Goal: Information Seeking & Learning: Learn about a topic

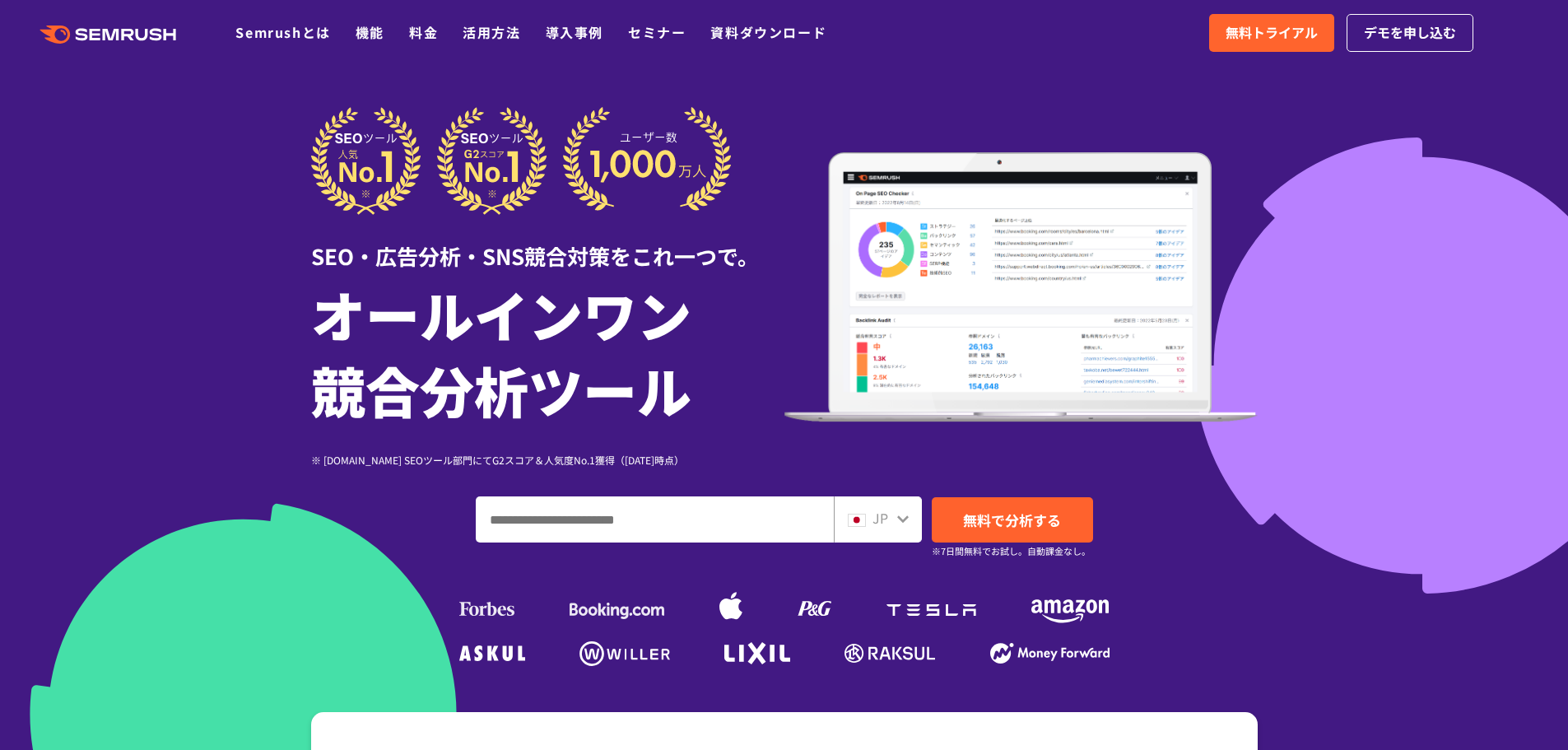
click at [391, 309] on h1 "オールインワン 競合分析ツール" at bounding box center [547, 351] width 473 height 151
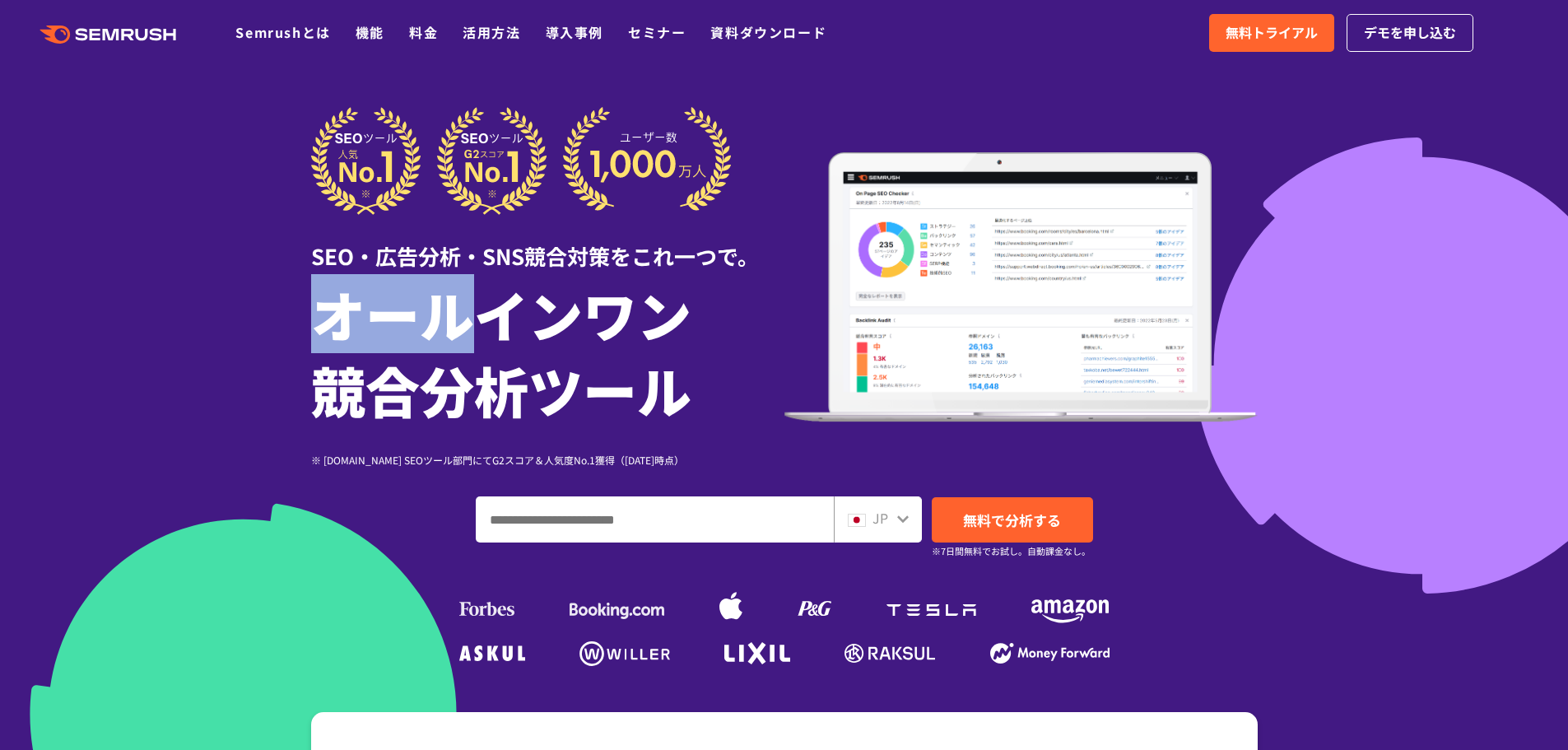
click at [391, 309] on h1 "オールインワン 競合分析ツール" at bounding box center [547, 351] width 473 height 151
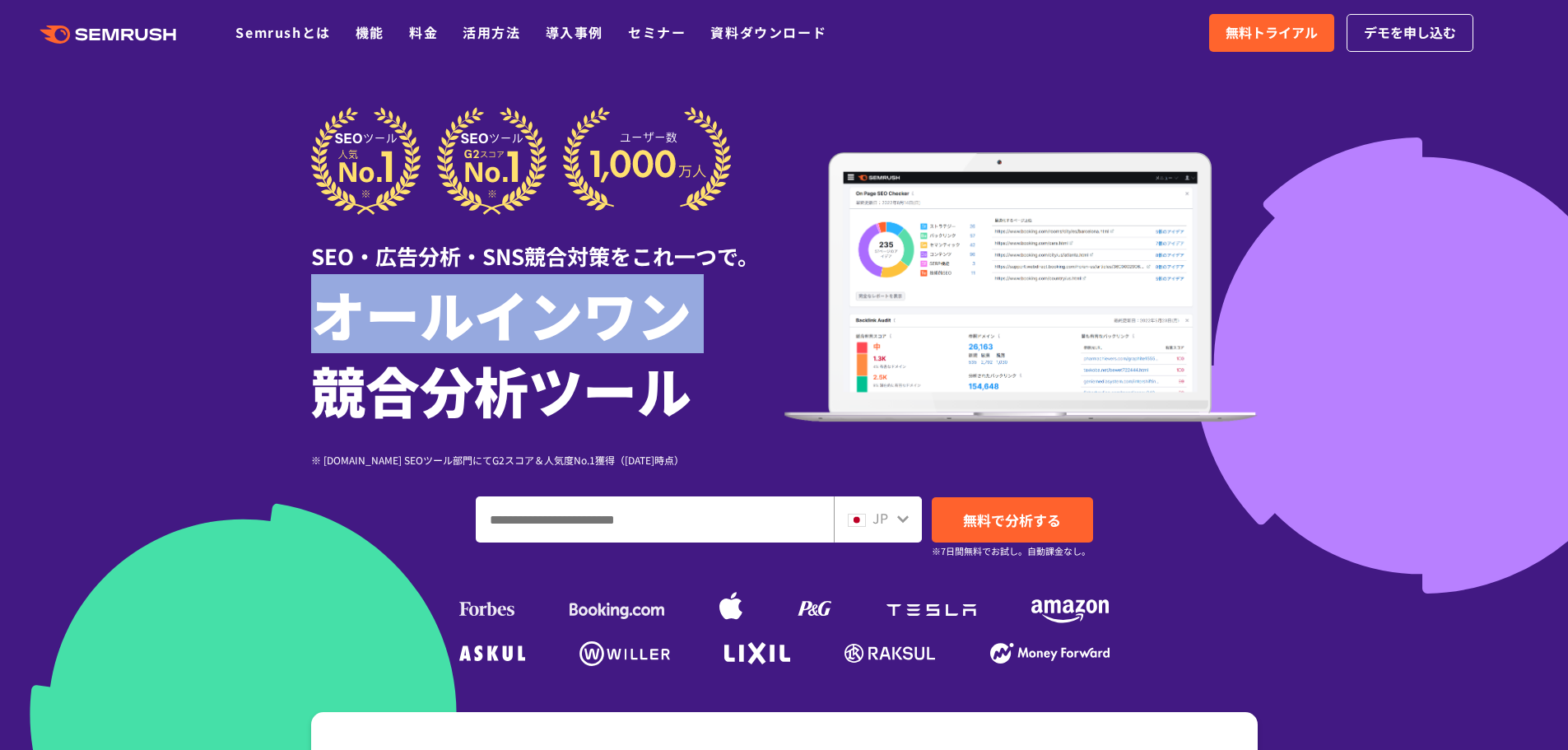
click at [391, 309] on h1 "オールインワン 競合分析ツール" at bounding box center [547, 351] width 473 height 151
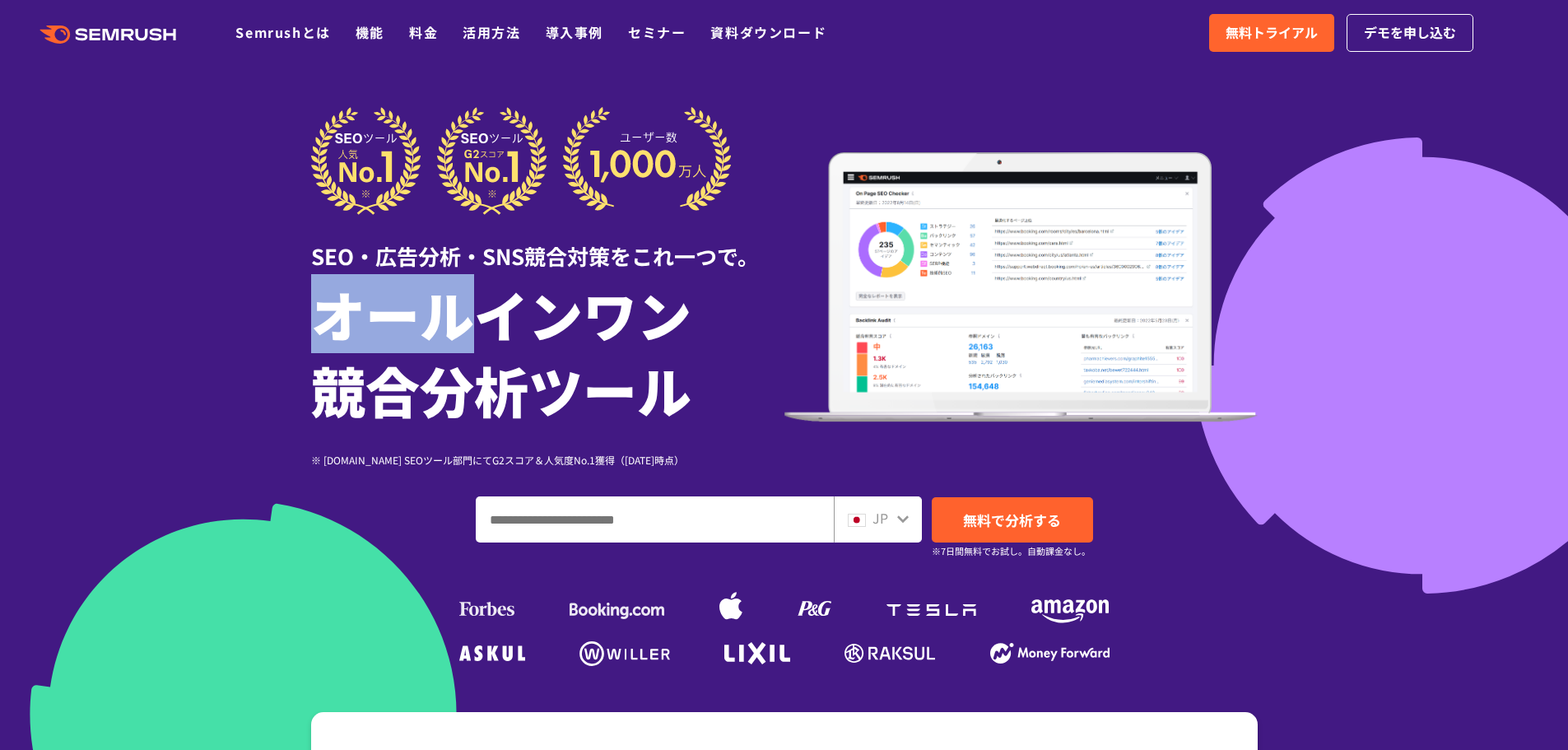
click at [391, 309] on h1 "オールインワン 競合分析ツール" at bounding box center [547, 351] width 473 height 151
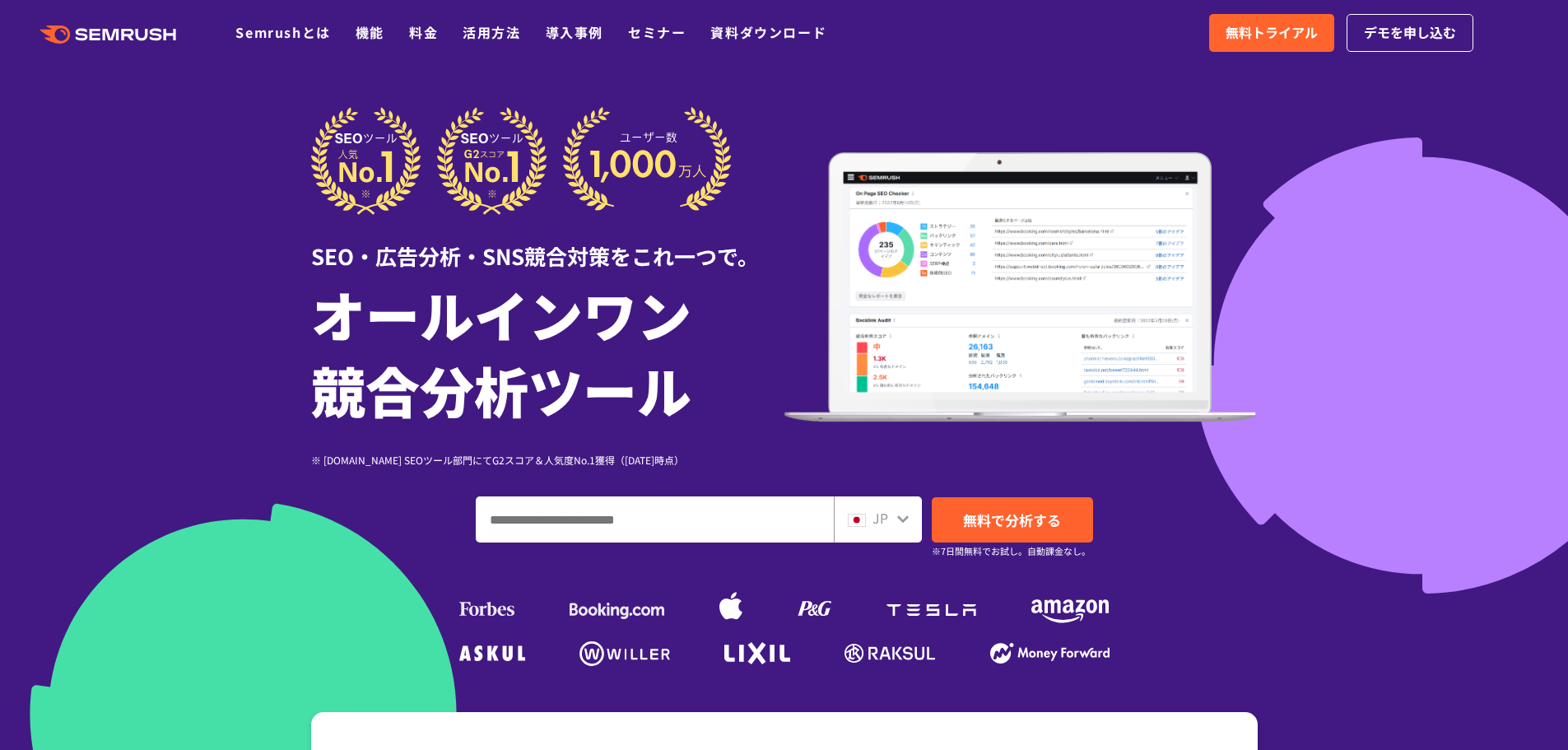
click at [391, 309] on h1 "オールインワン 競合分析ツール" at bounding box center [547, 351] width 473 height 151
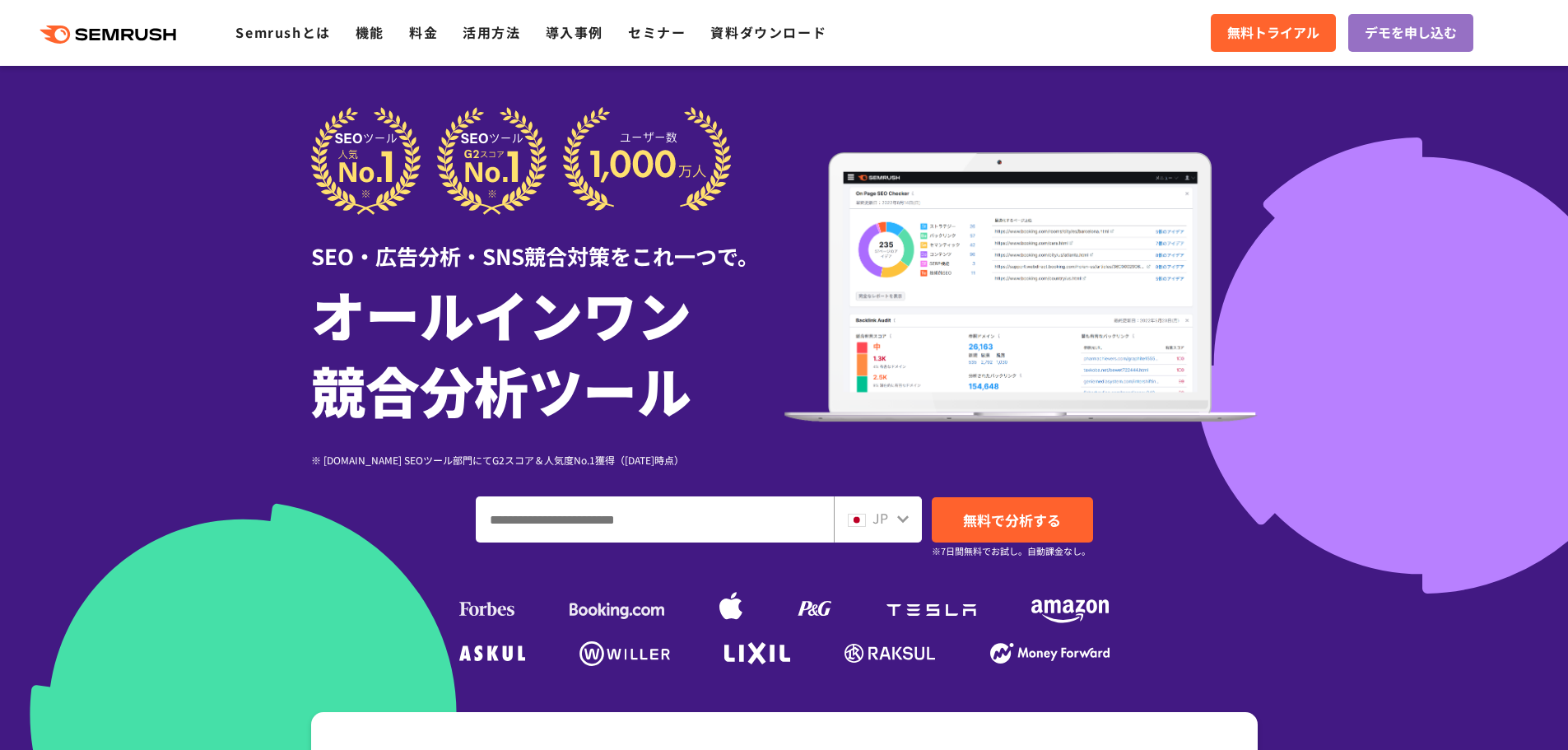
scroll to position [656, 0]
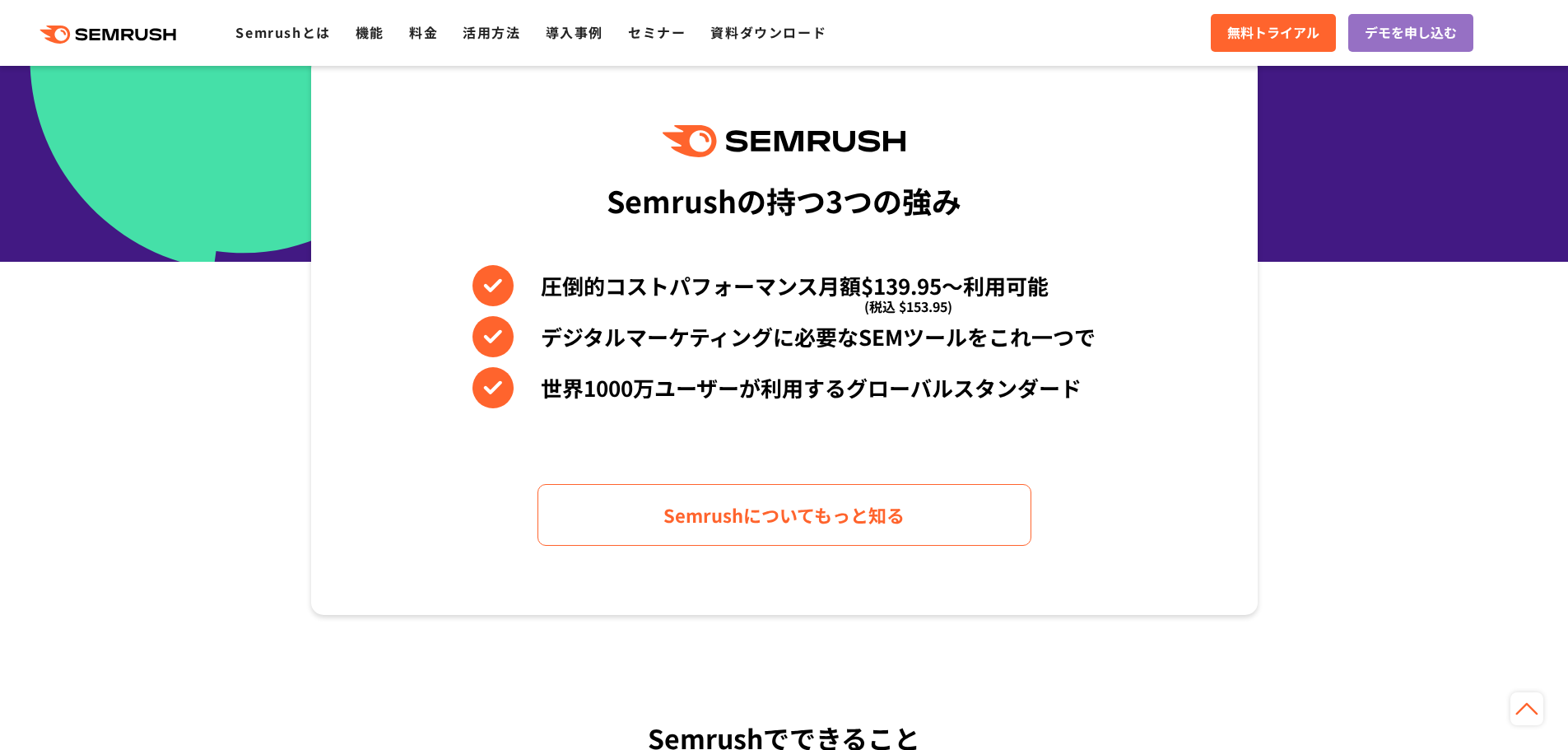
click at [391, 309] on div "Semrushの持つ3つの強み 圧倒的コストパフォーマンス月額$139.95〜利用可能 (税込 $153.95) デジタルマーケティングに必要なSEMツールを…" at bounding box center [784, 336] width 947 height 560
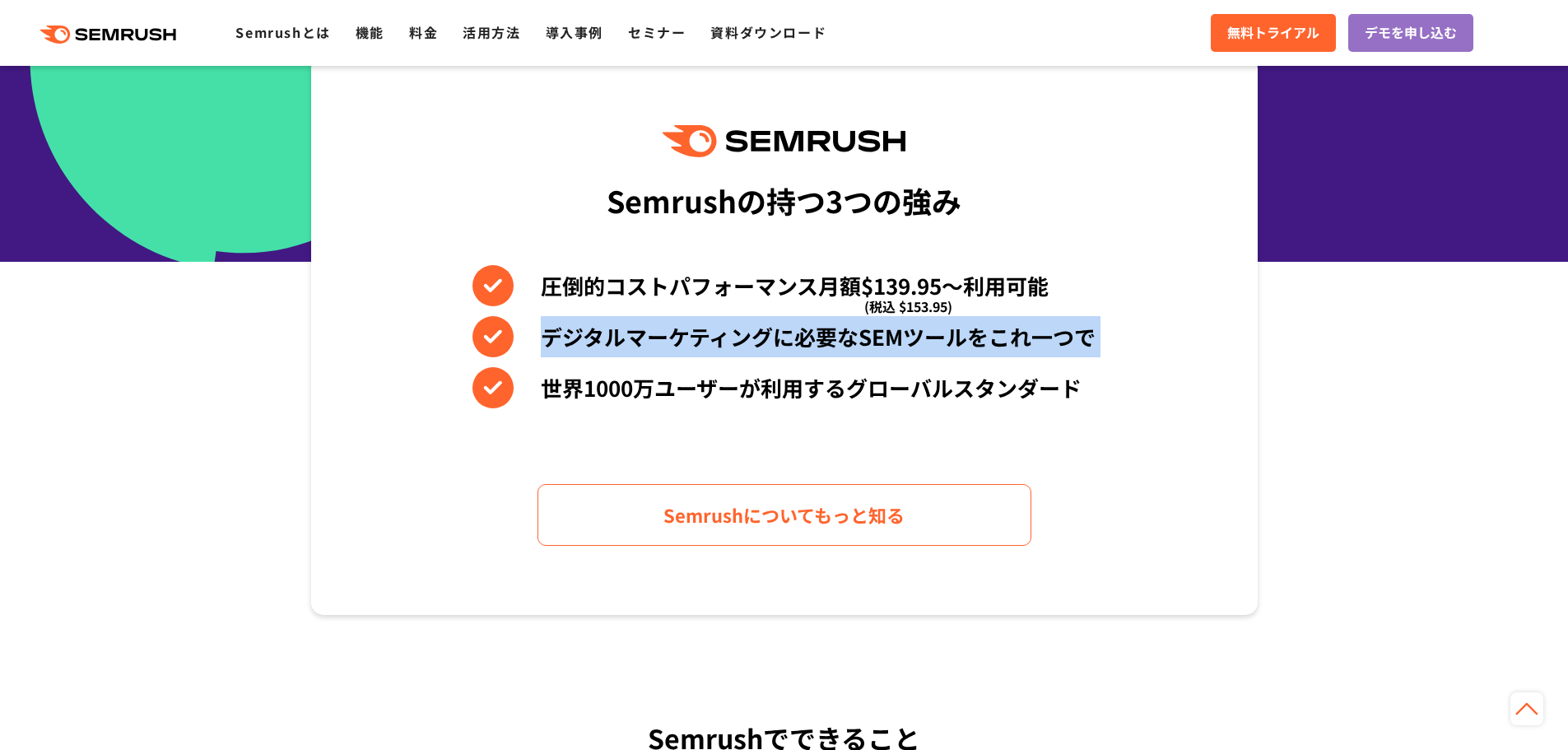
click at [391, 309] on div "Semrushの持つ3つの強み 圧倒的コストパフォーマンス月額$139.95〜利用可能 (税込 $153.95) デジタルマーケティングに必要なSEMツールを…" at bounding box center [784, 336] width 947 height 560
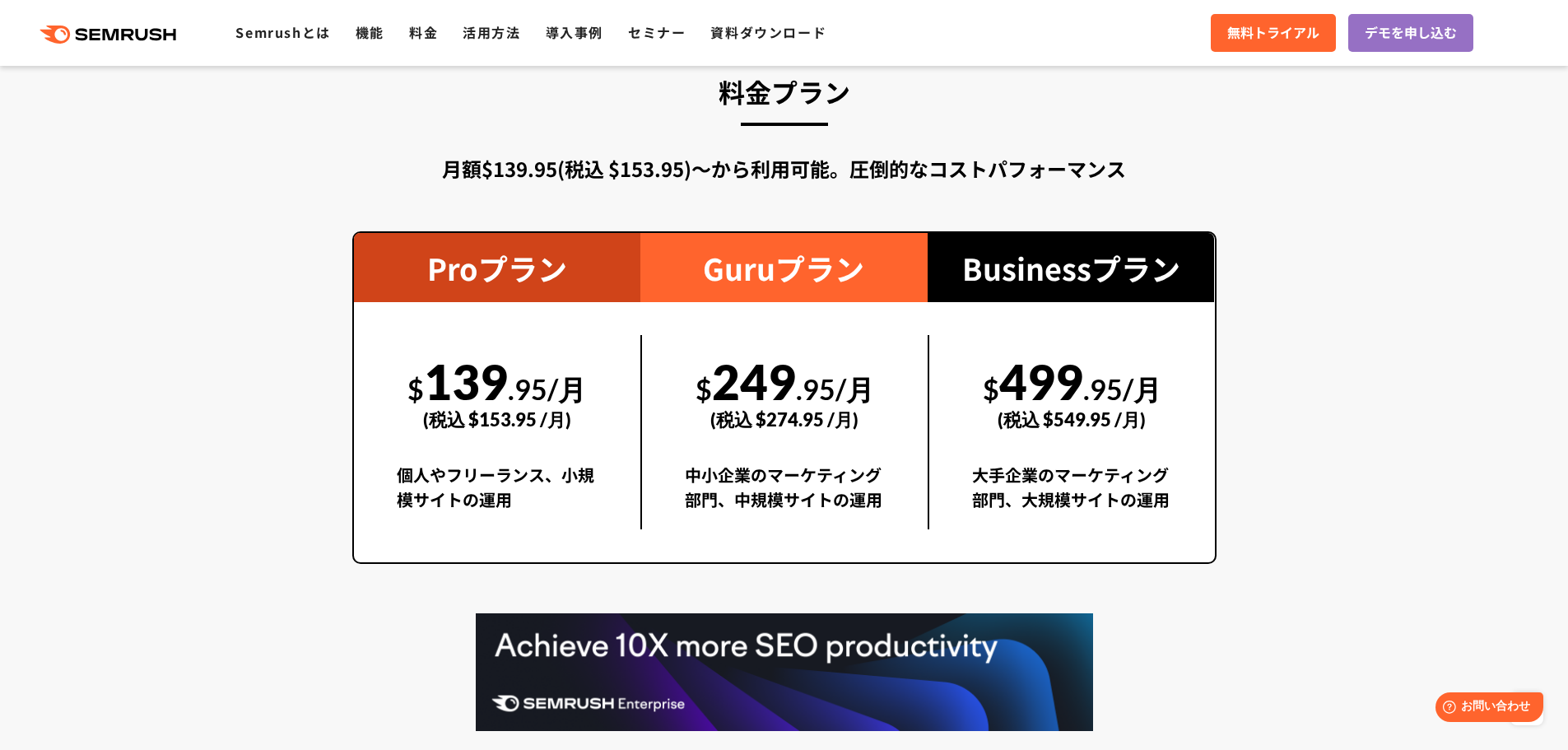
scroll to position [2921, 0]
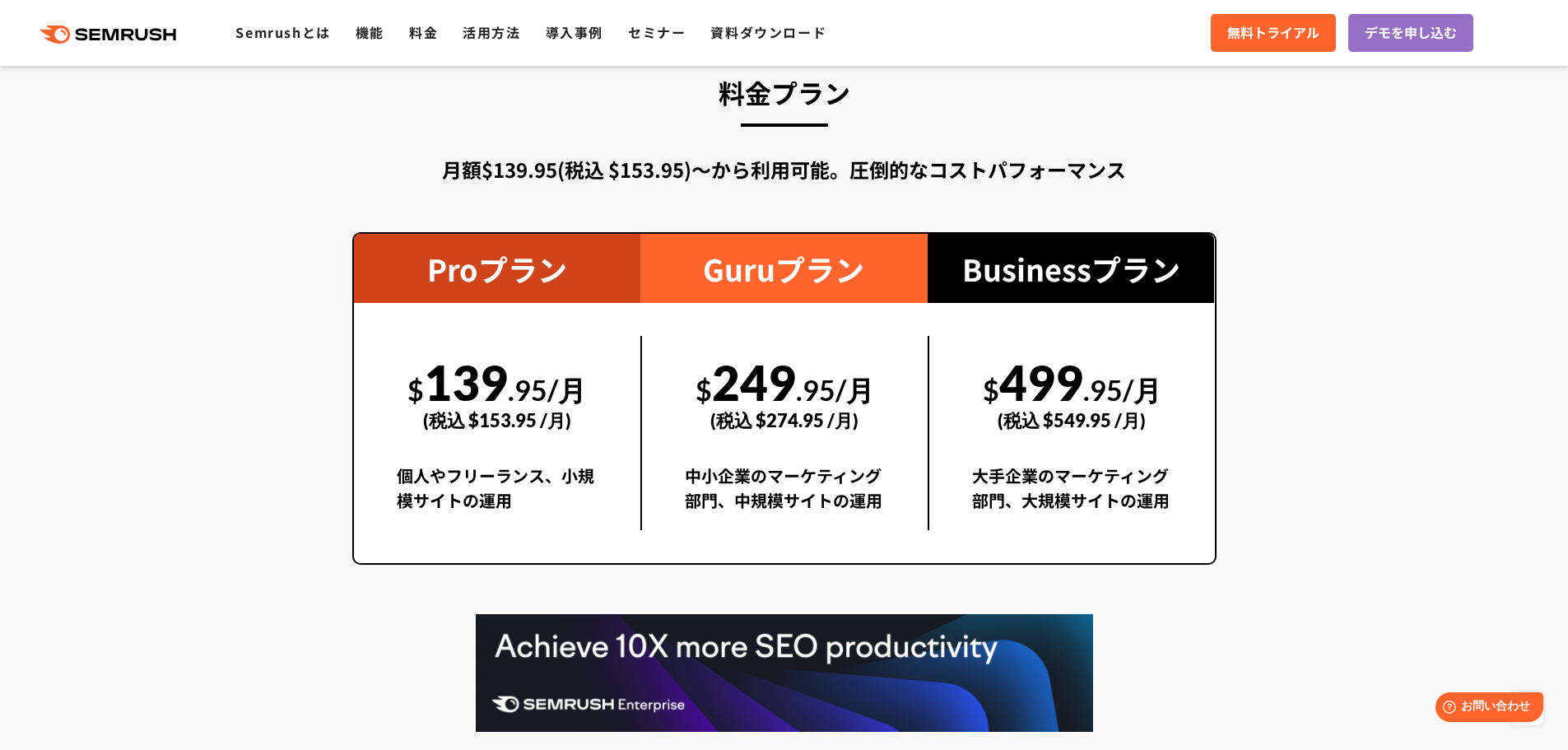
click at [200, 128] on section "料金プラン 月額$139.95(税込 $153.95)〜から利用可能。圧倒的なコストパフォーマンス Proプラン $ 139 .95/月 (税込 $153.9…" at bounding box center [784, 457] width 1568 height 922
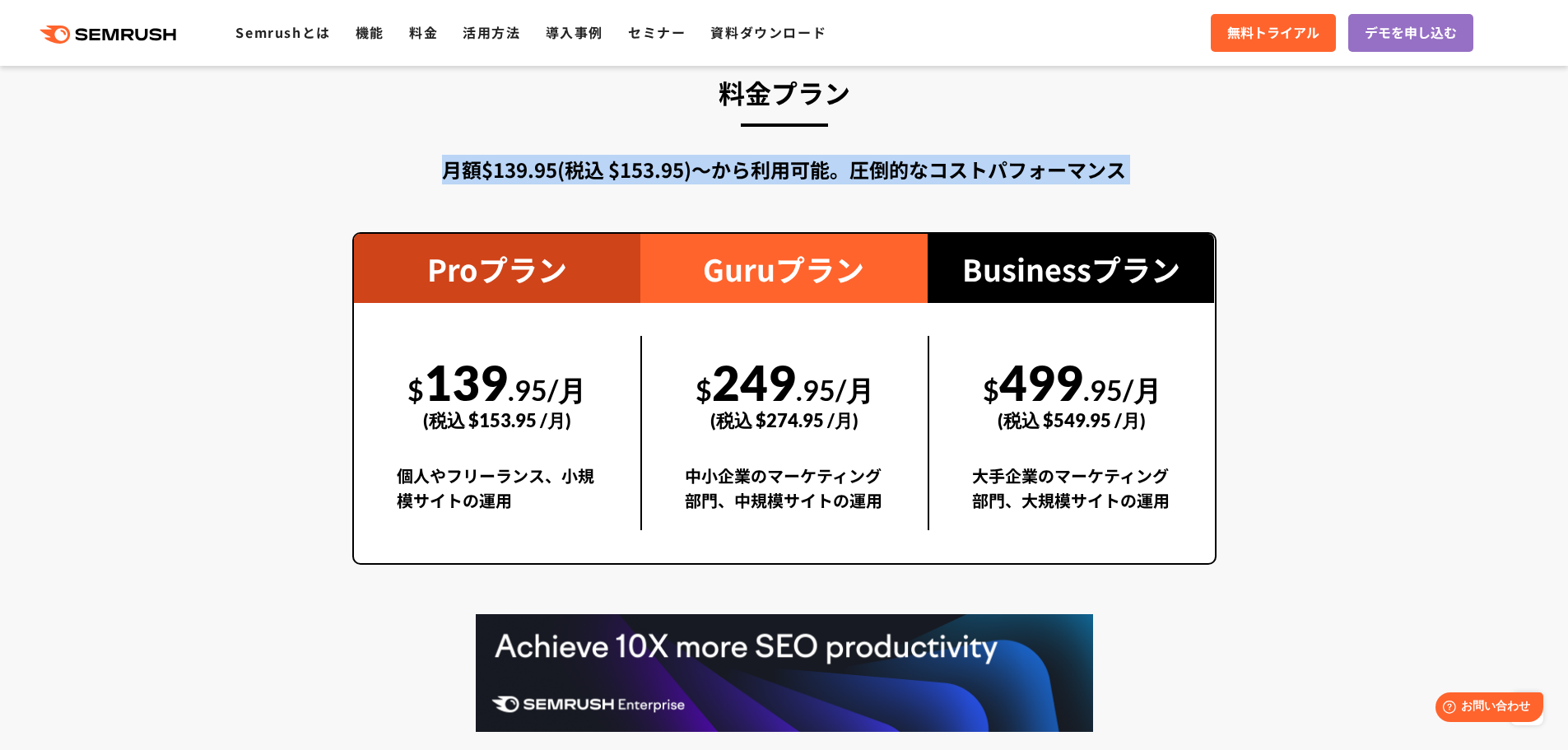
click at [200, 128] on section "料金プラン 月額$139.95(税込 $153.95)〜から利用可能。圧倒的なコストパフォーマンス Proプラン $ 139 .95/月 (税込 $153.9…" at bounding box center [784, 457] width 1568 height 922
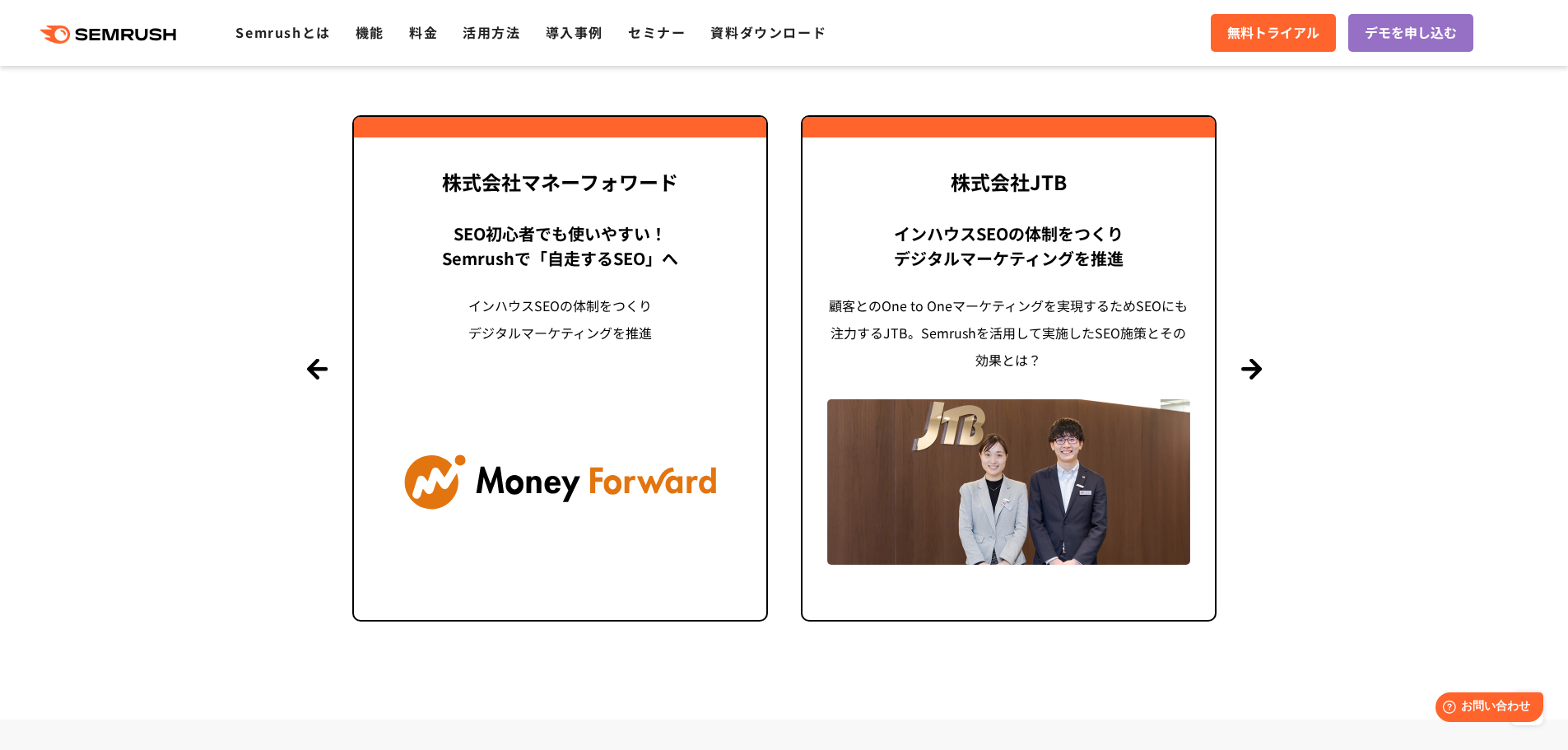
scroll to position [3984, 0]
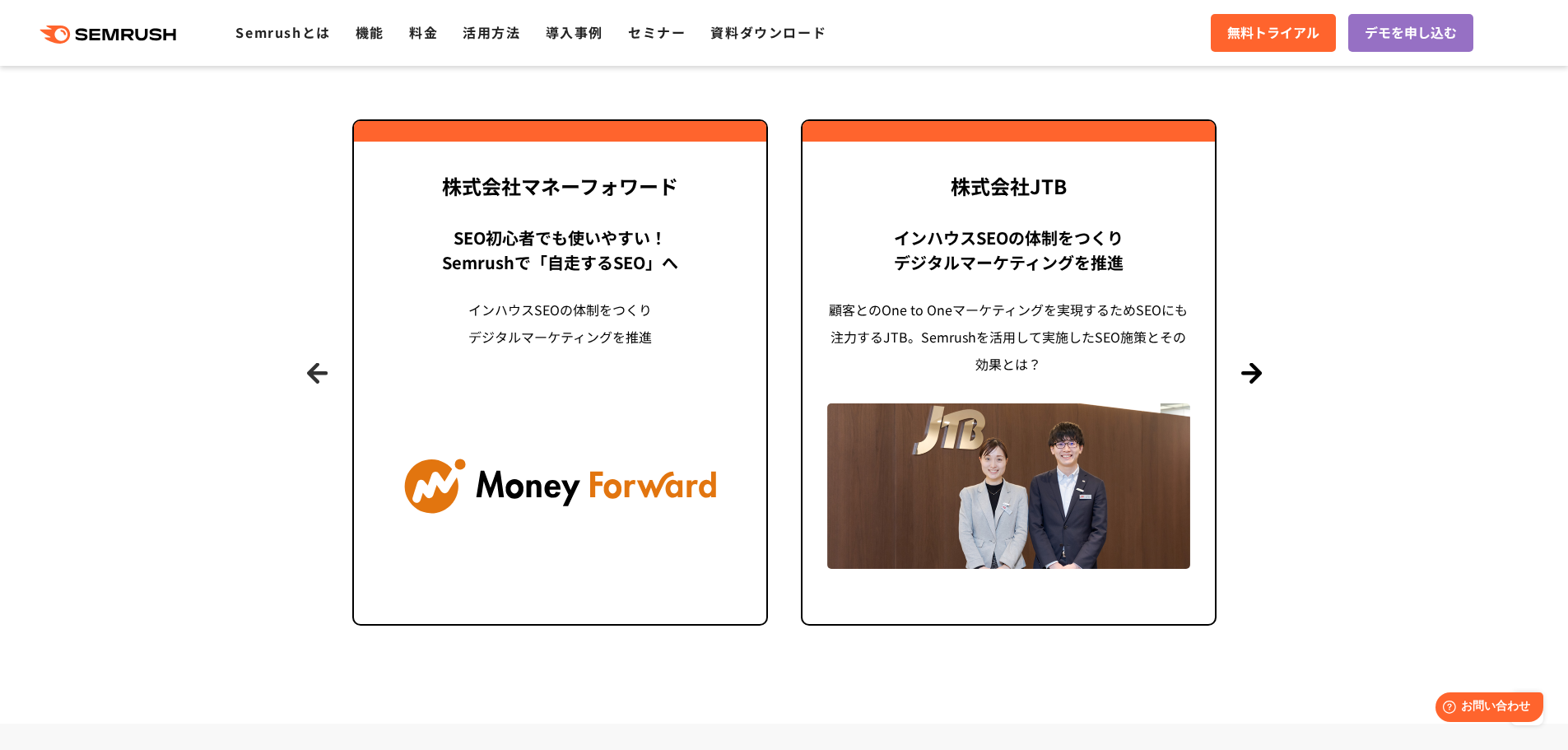
click at [323, 378] on button "Previous" at bounding box center [317, 373] width 21 height 21
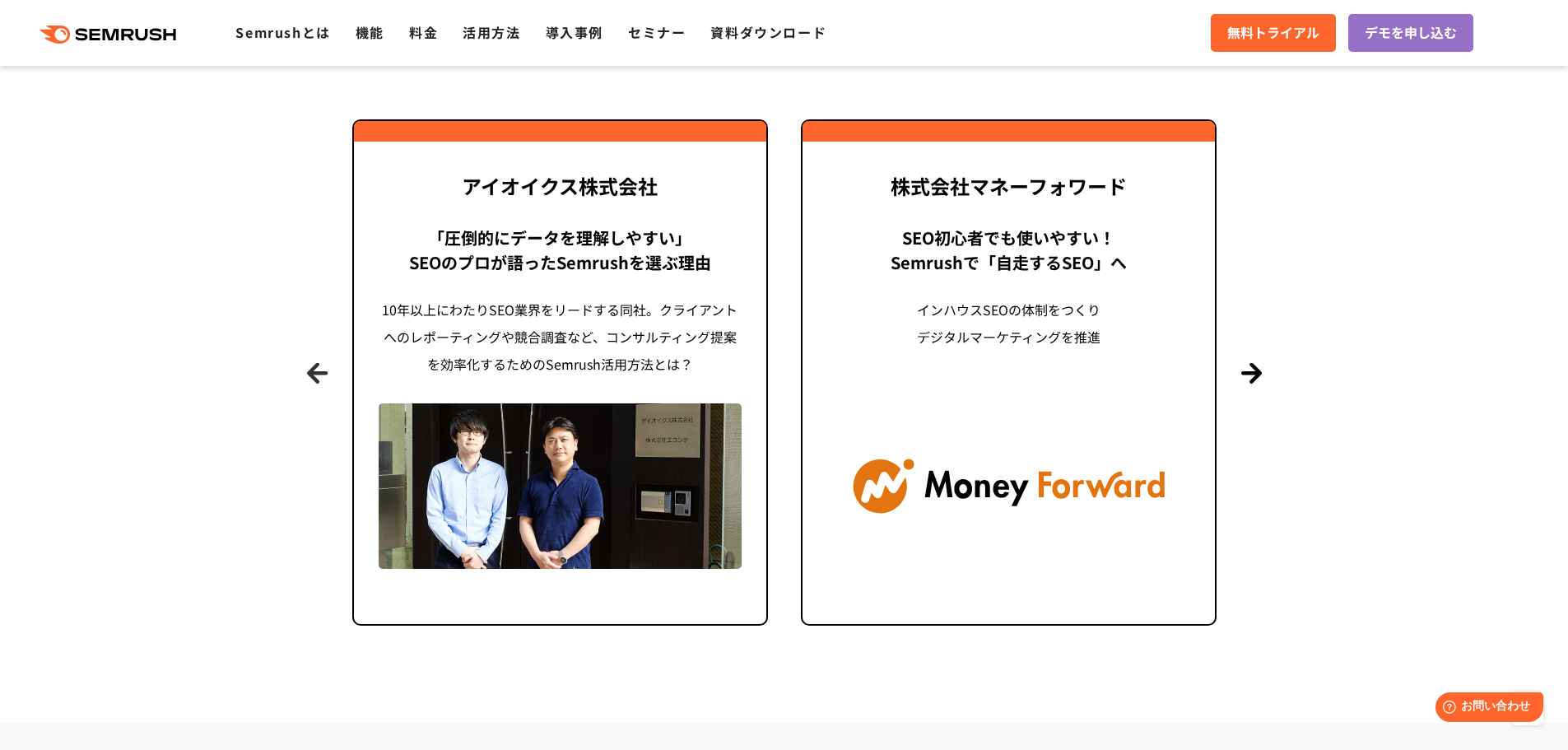
click at [323, 378] on button "Previous" at bounding box center [317, 373] width 21 height 21
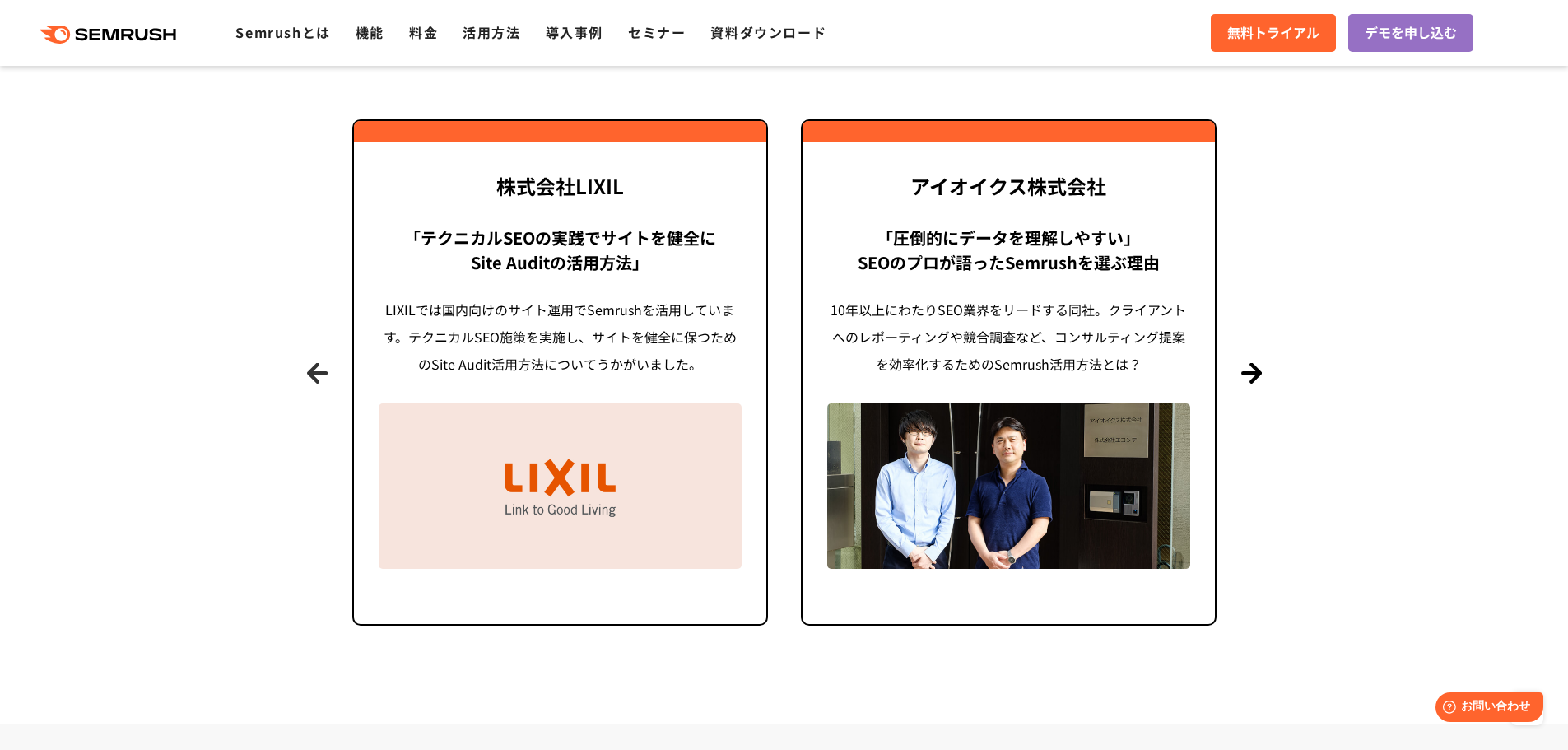
click at [323, 378] on button "Previous" at bounding box center [317, 373] width 21 height 21
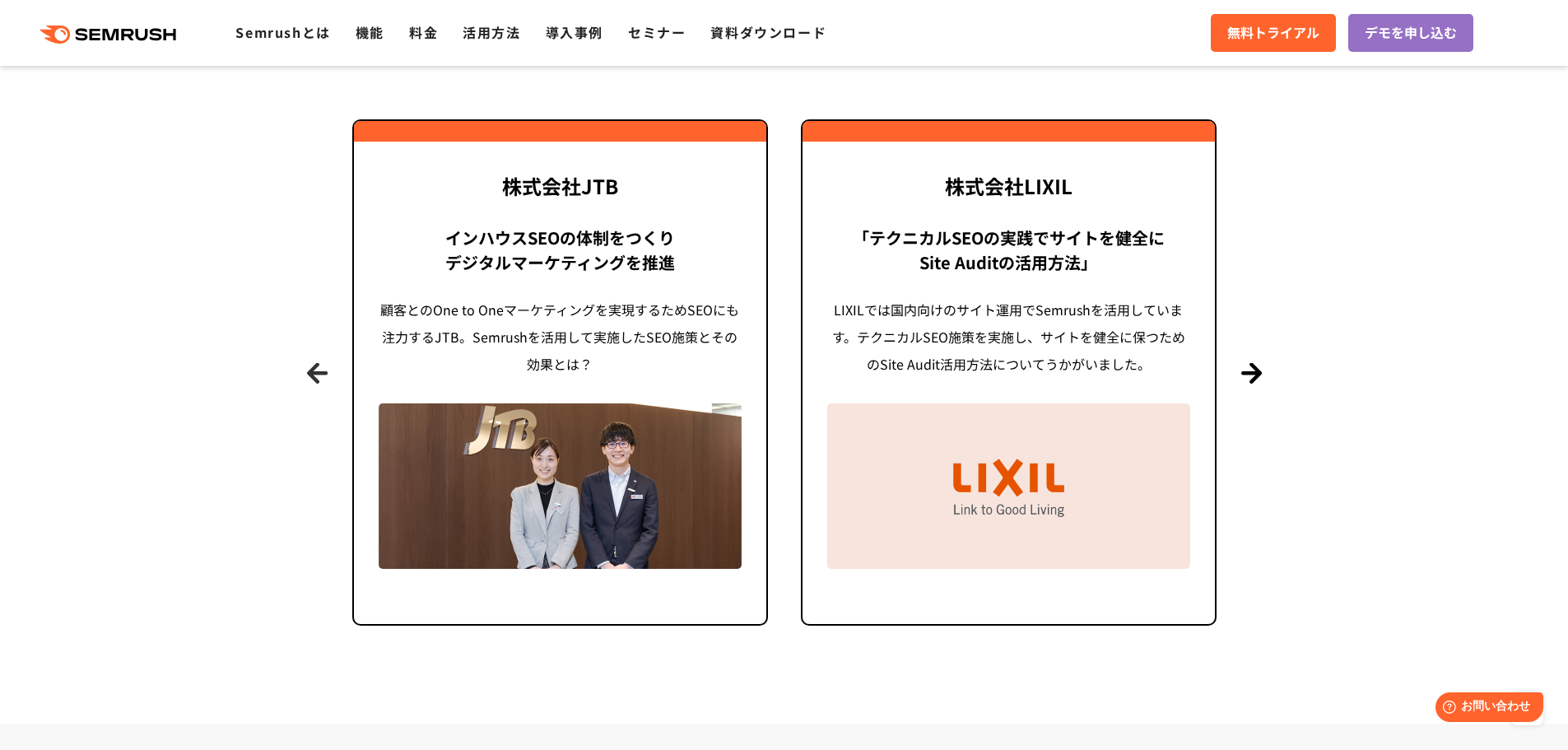
click at [323, 378] on button "Previous" at bounding box center [317, 373] width 21 height 21
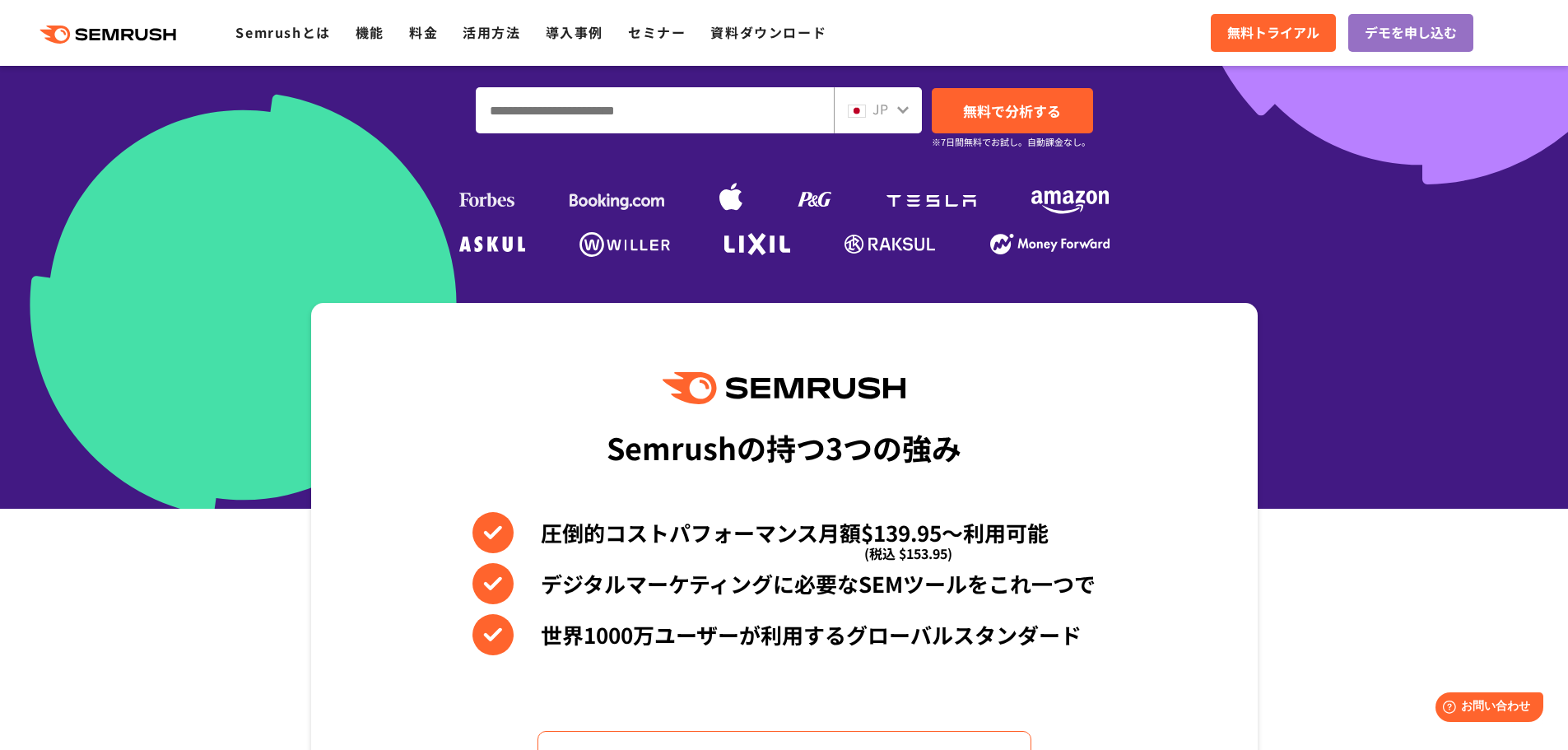
scroll to position [417, 0]
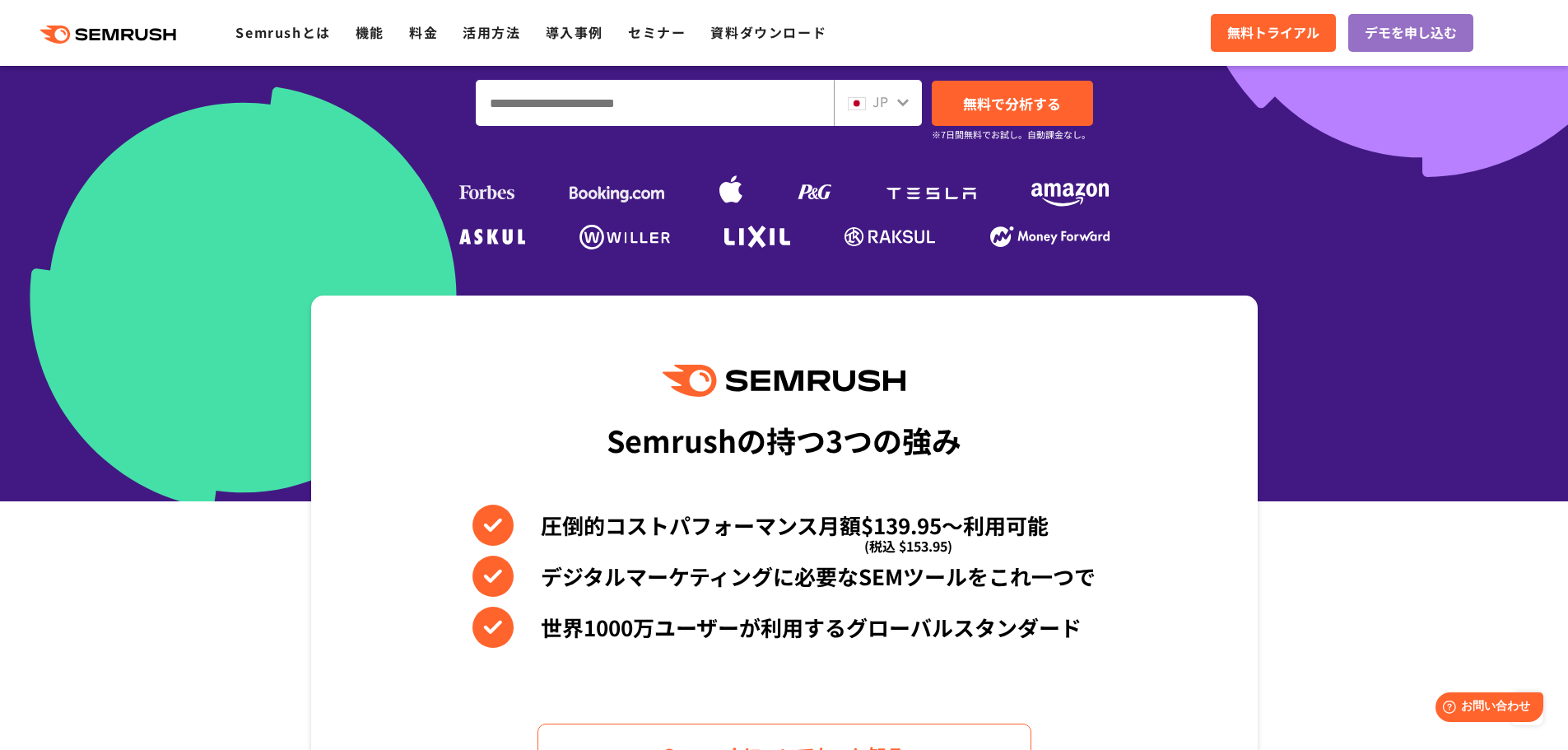
click at [238, 357] on section "Semrushの持つ3つの強み 圧倒的コストパフォーマンス月額$139.95〜利用可能 (税込 $153.95) デジタルマーケティングに必要なSEMツールを…" at bounding box center [784, 575] width 1568 height 560
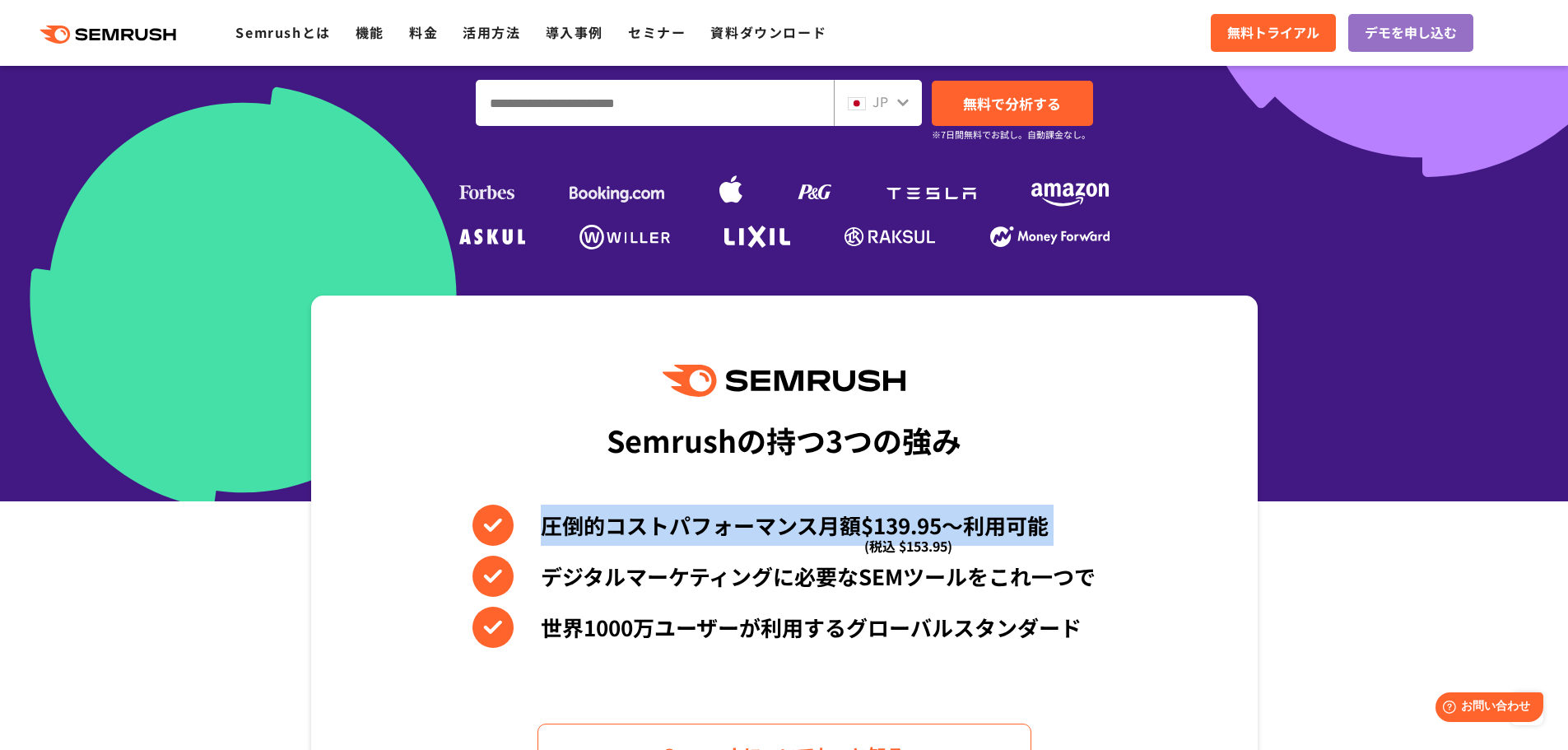
click at [238, 357] on section "Semrushの持つ3つの強み 圧倒的コストパフォーマンス月額$139.95〜利用可能 (税込 $153.95) デジタルマーケティングに必要なSEMツールを…" at bounding box center [784, 575] width 1568 height 560
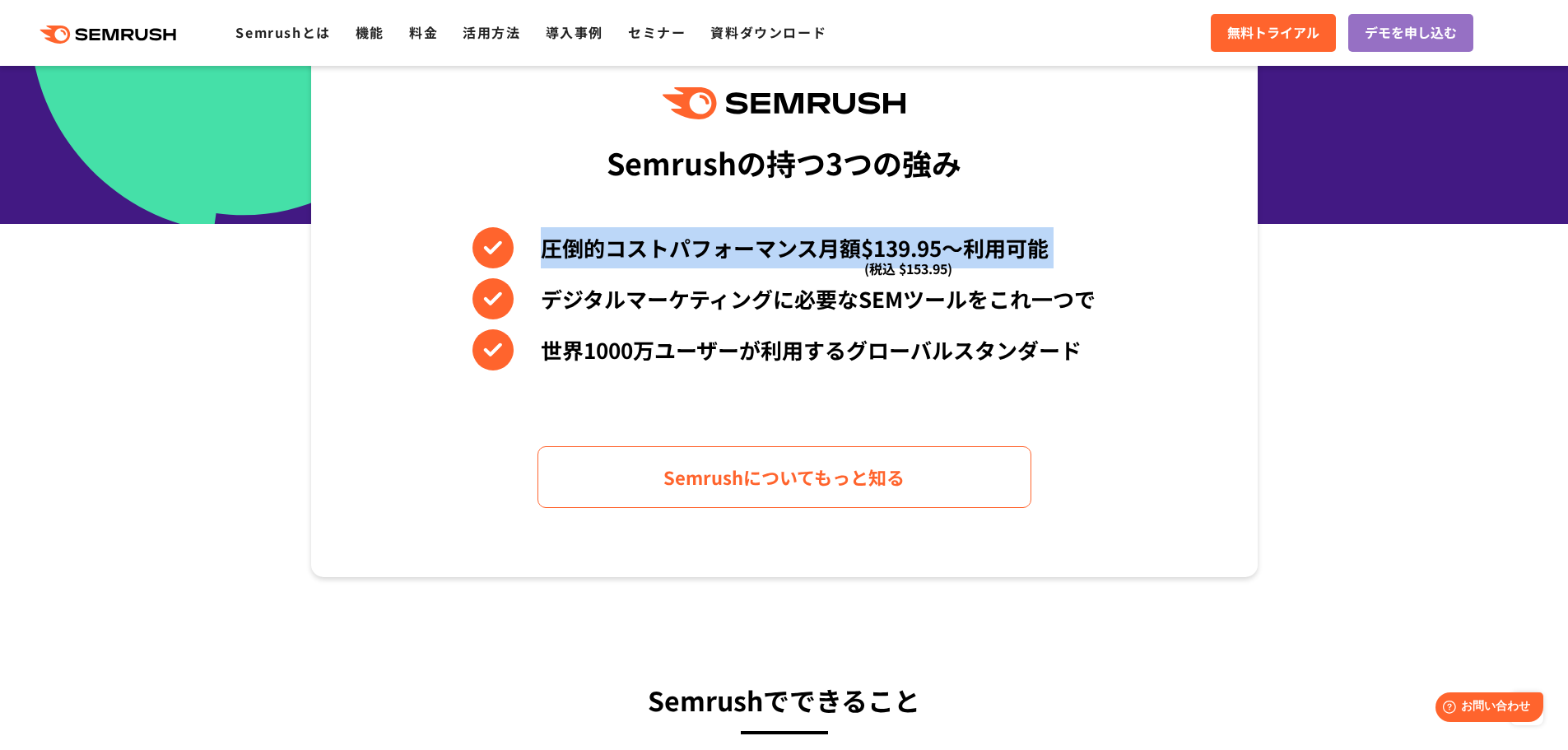
scroll to position [744, 0]
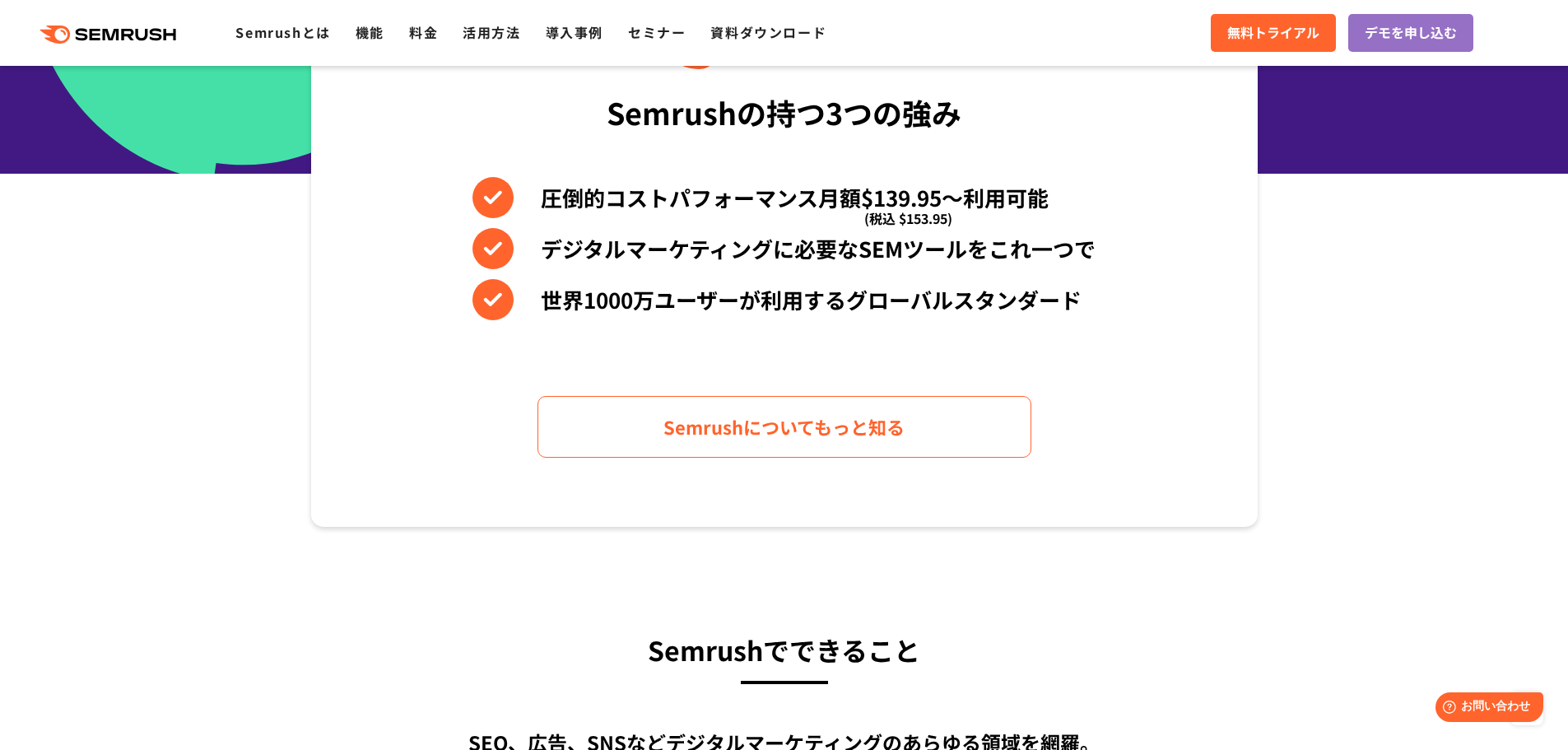
click at [229, 272] on section "Semrushの持つ3つの強み 圧倒的コストパフォーマンス月額$139.95〜利用可能 (税込 $153.95) デジタルマーケティングに必要なSEMツールを…" at bounding box center [784, 247] width 1568 height 560
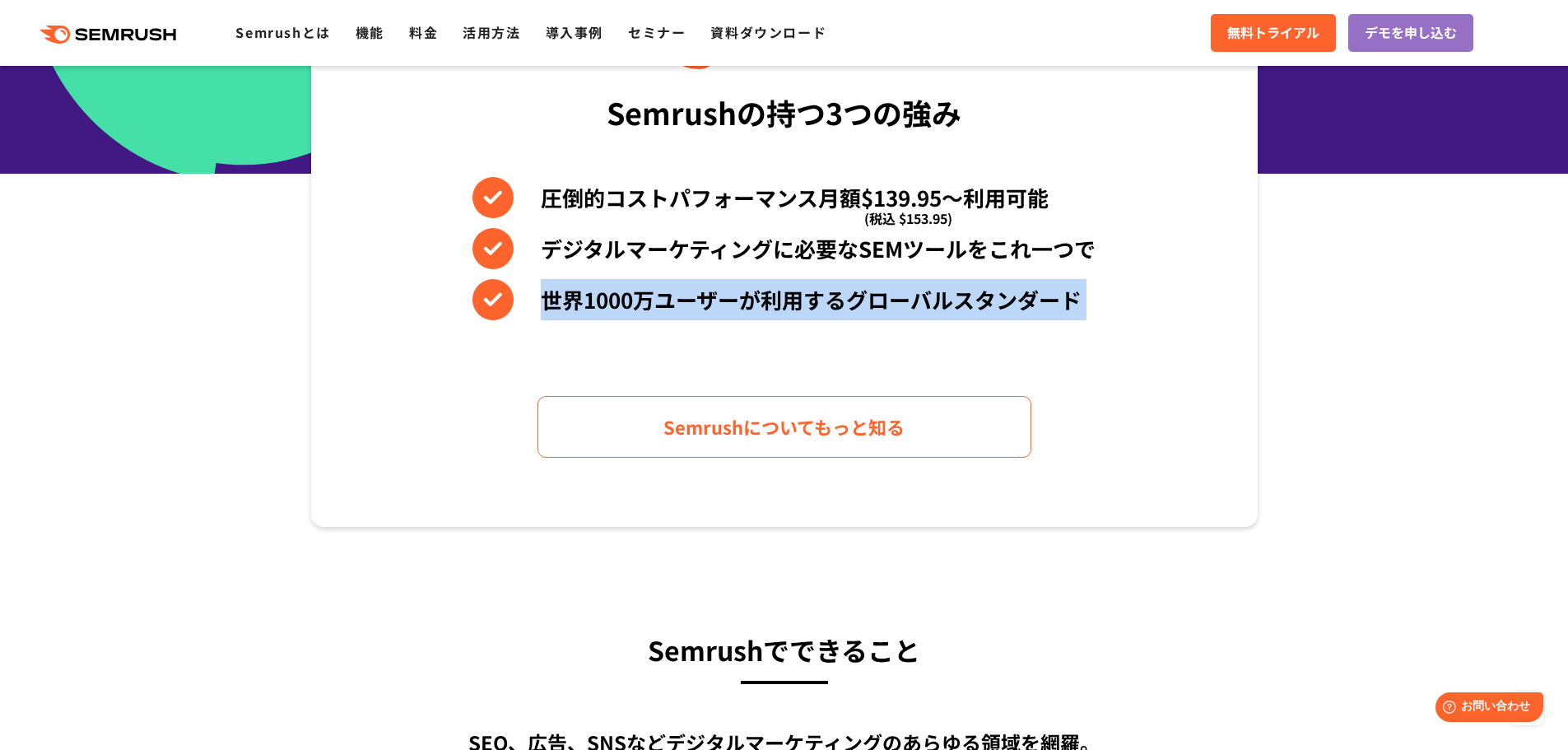
click at [229, 272] on section "Semrushの持つ3つの強み 圧倒的コストパフォーマンス月額$139.95〜利用可能 (税込 $153.95) デジタルマーケティングに必要なSEMツールを…" at bounding box center [784, 247] width 1568 height 560
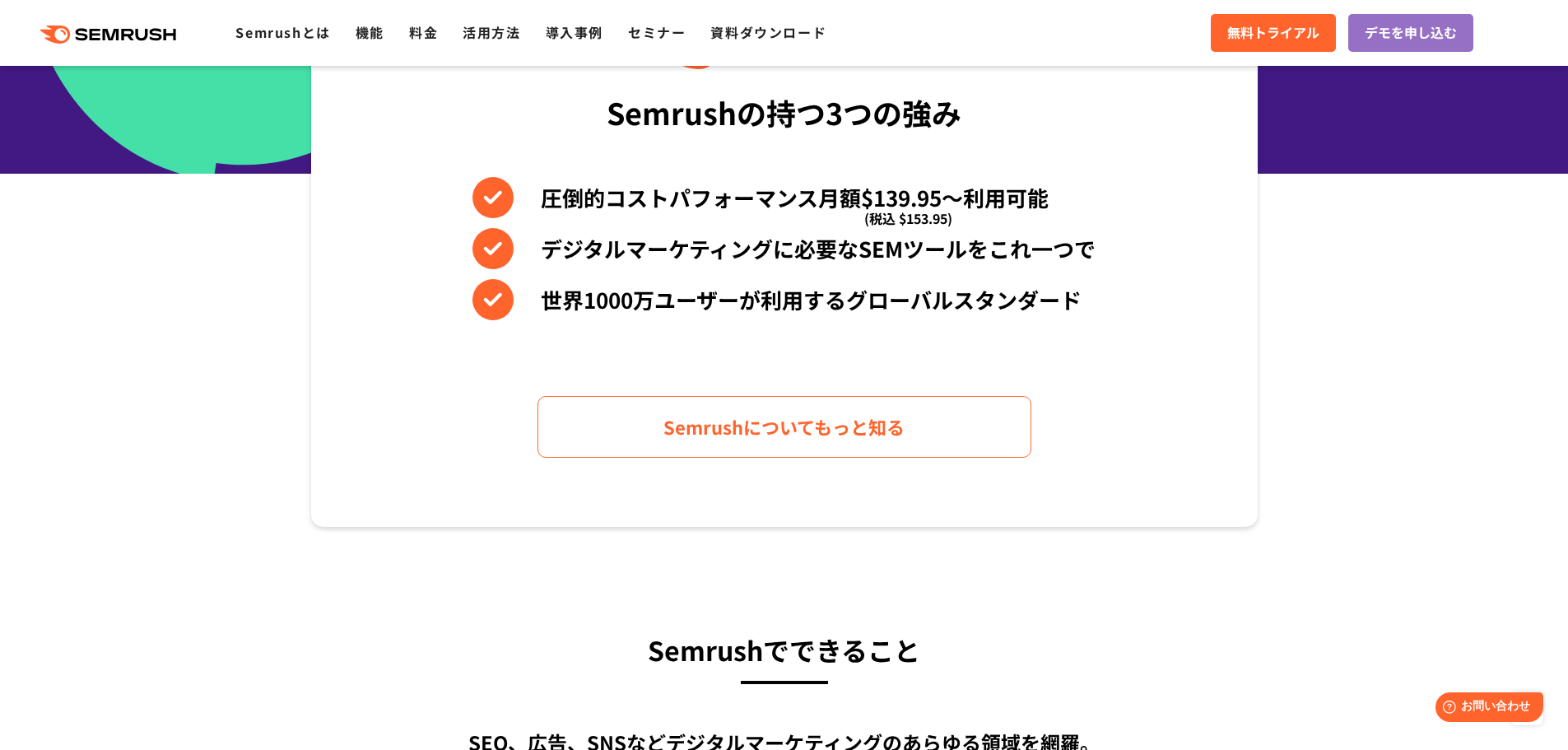
click at [234, 209] on section "Semrushの持つ3つの強み 圧倒的コストパフォーマンス月額$139.95〜利用可能 (税込 $153.95) デジタルマーケティングに必要なSEMツールを…" at bounding box center [784, 247] width 1568 height 560
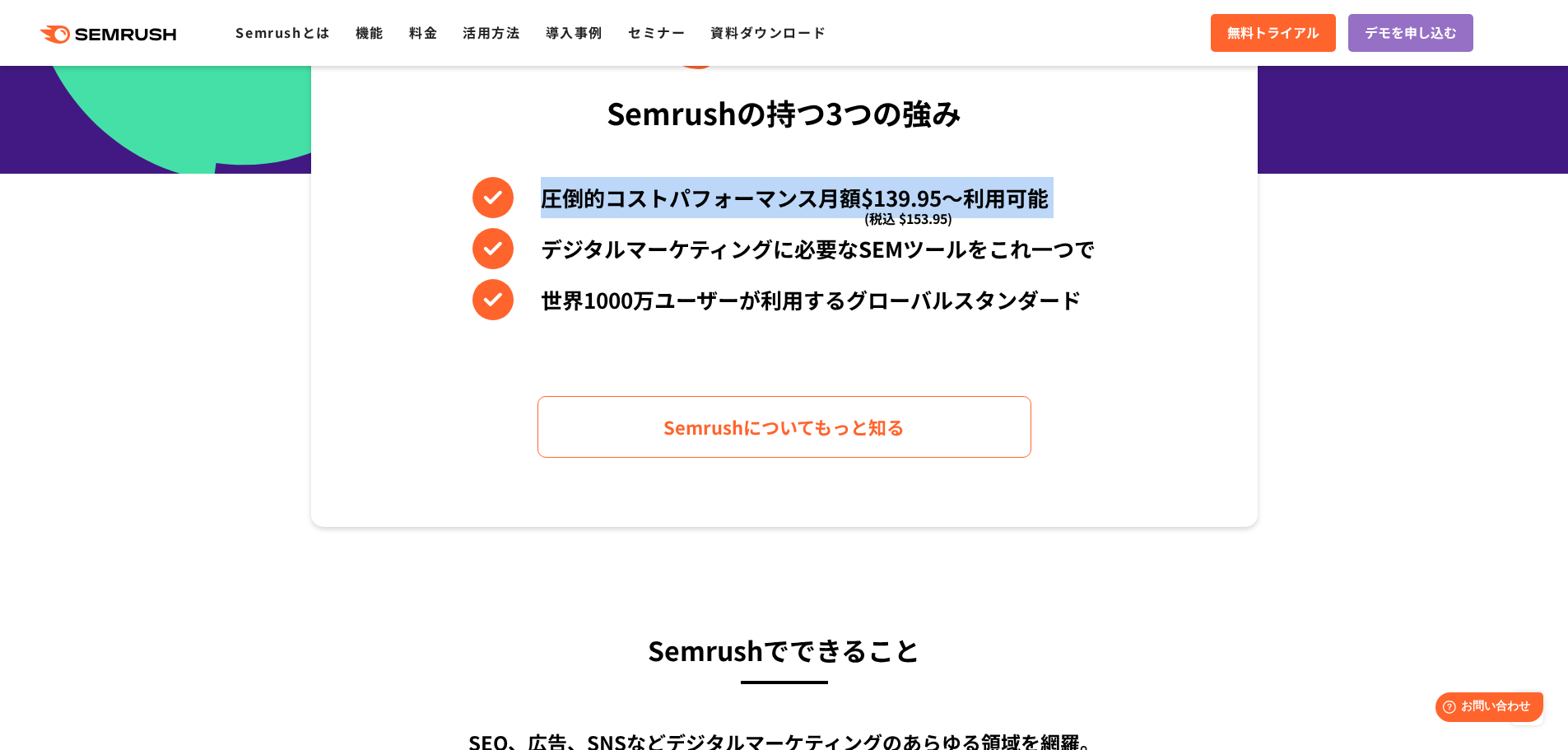
click at [234, 209] on section "Semrushの持つ3つの強み 圧倒的コストパフォーマンス月額$139.95〜利用可能 (税込 $153.95) デジタルマーケティングに必要なSEMツールを…" at bounding box center [784, 247] width 1568 height 560
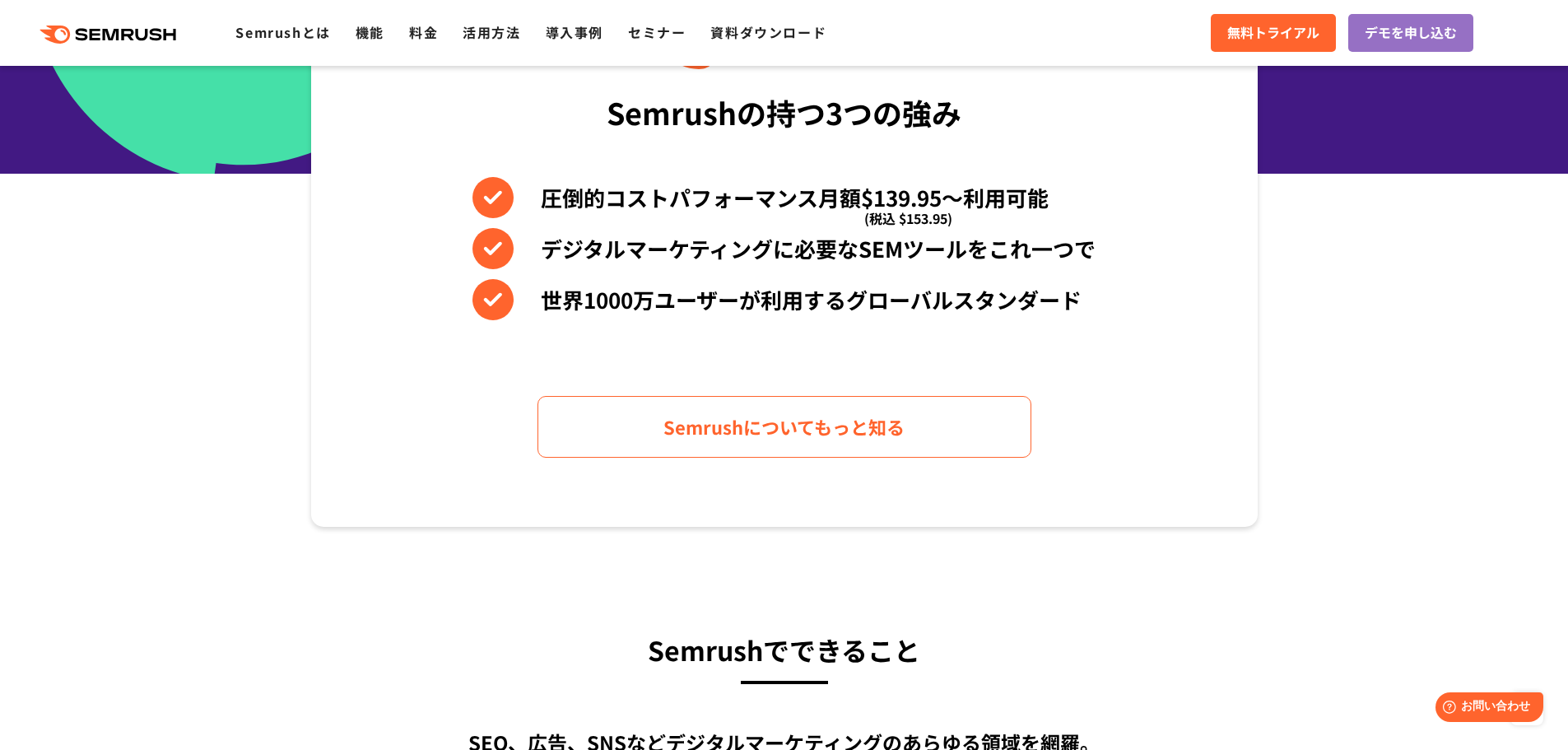
click at [234, 228] on section "Semrushの持つ3つの強み 圧倒的コストパフォーマンス月額$139.95〜利用可能 (税込 $153.95) デジタルマーケティングに必要なSEMツールを…" at bounding box center [784, 247] width 1568 height 560
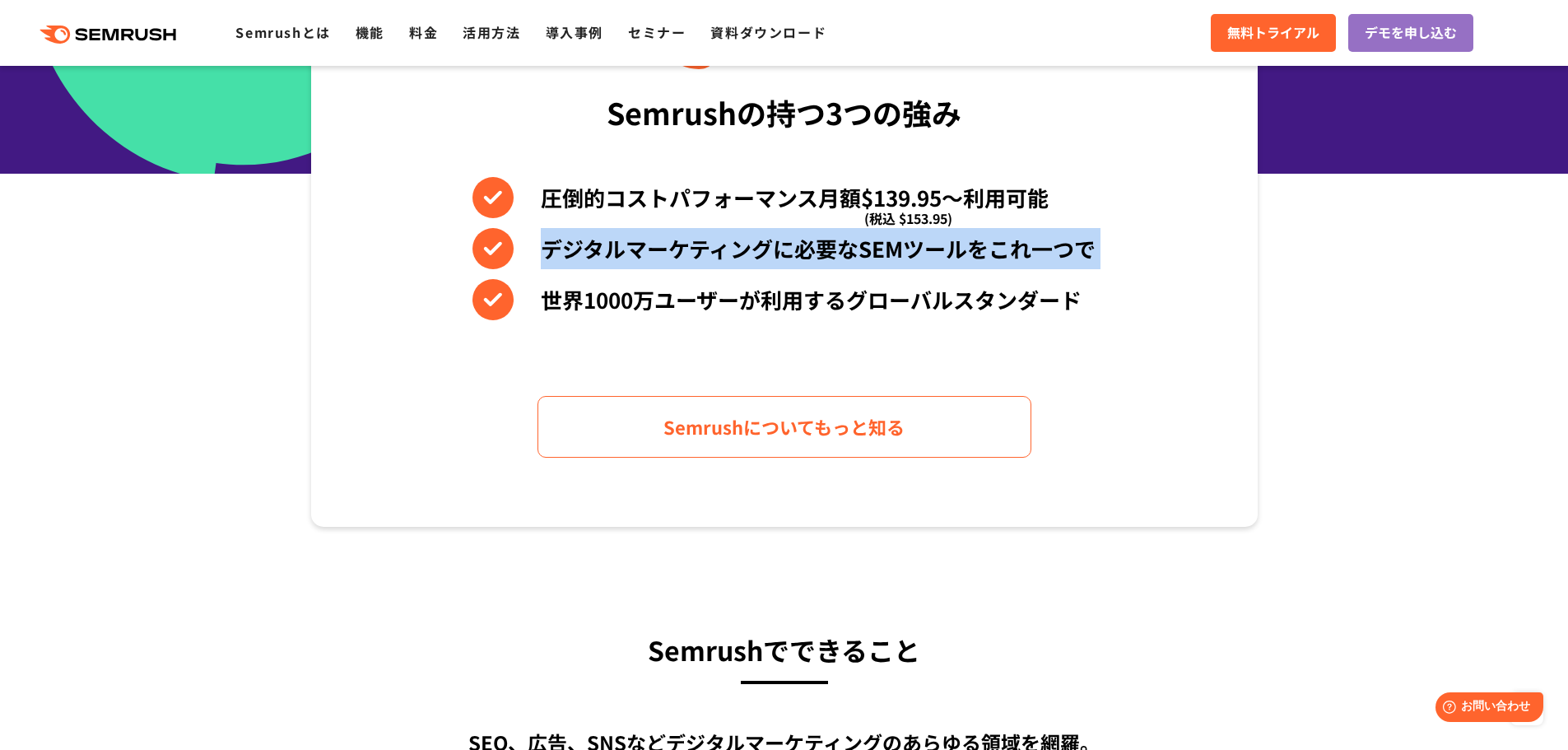
click at [234, 228] on section "Semrushの持つ3つの強み 圧倒的コストパフォーマンス月額$139.95〜利用可能 (税込 $153.95) デジタルマーケティングに必要なSEMツールを…" at bounding box center [784, 247] width 1568 height 560
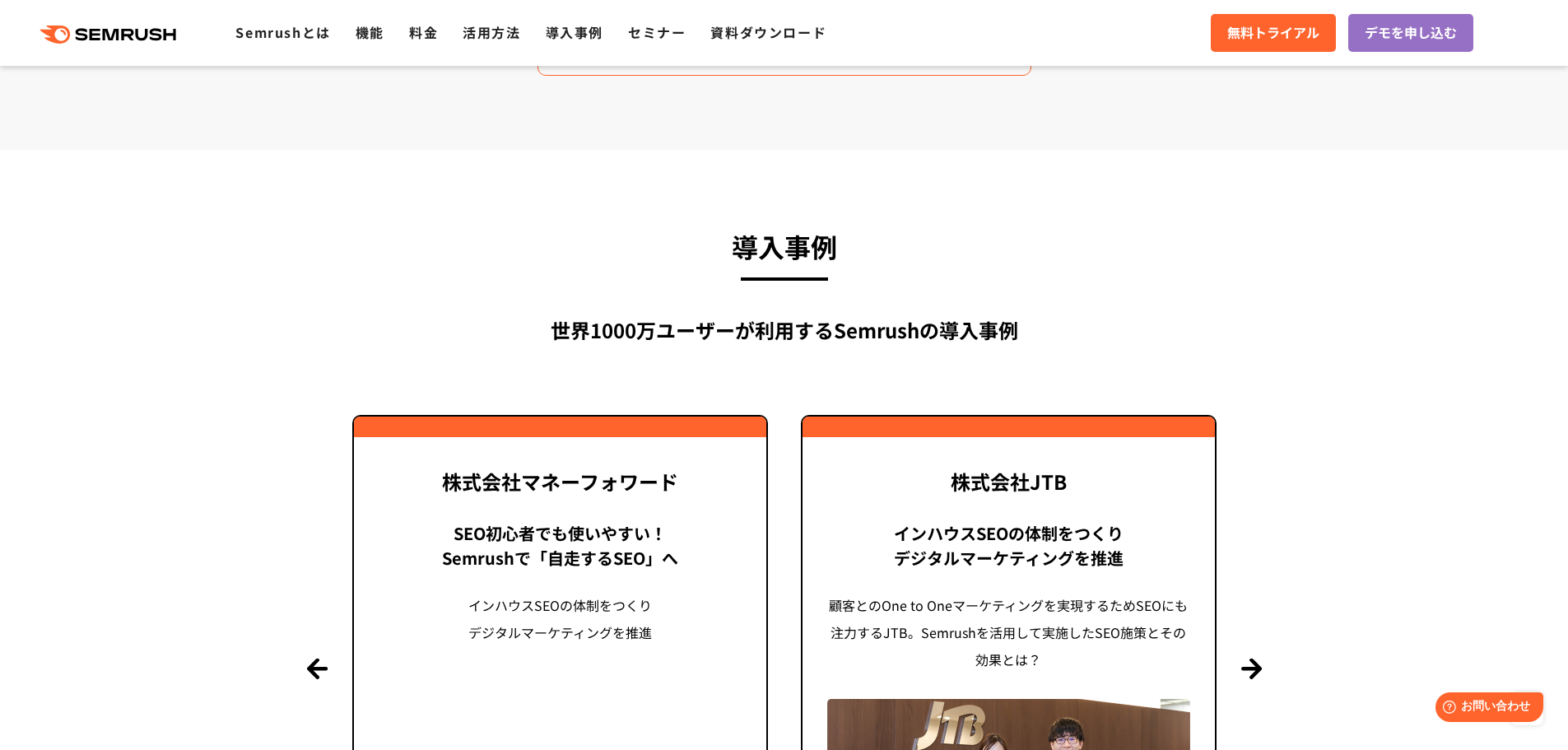
scroll to position [3687, 0]
